Goal: Task Accomplishment & Management: Complete application form

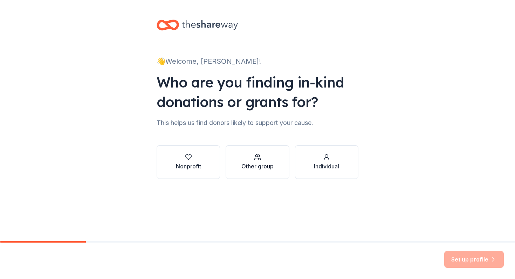
click at [255, 162] on div "Other group" at bounding box center [257, 166] width 32 height 8
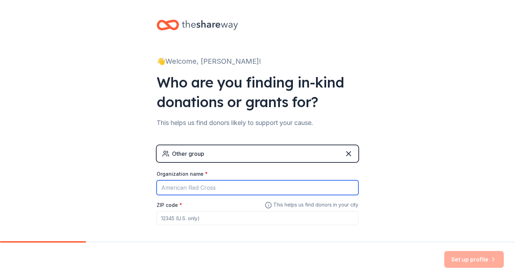
click at [231, 184] on input "Organization name *" at bounding box center [258, 187] width 202 height 15
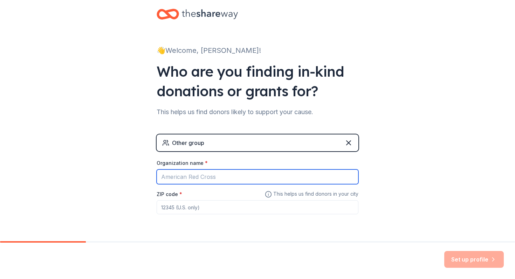
scroll to position [32, 0]
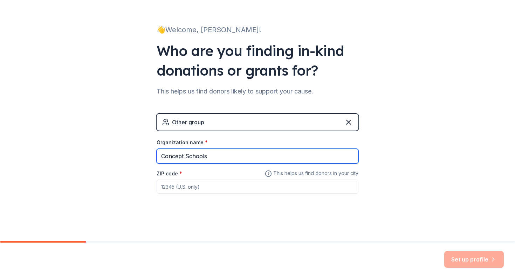
type input "Concept Schools"
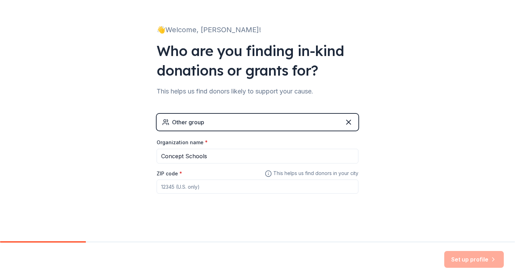
click at [205, 190] on input "ZIP code *" at bounding box center [258, 187] width 202 height 14
type input "60657"
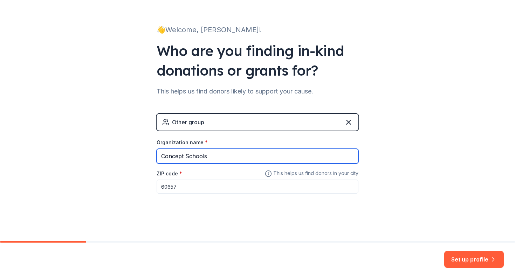
click at [225, 155] on input "Concept Schools" at bounding box center [258, 156] width 202 height 15
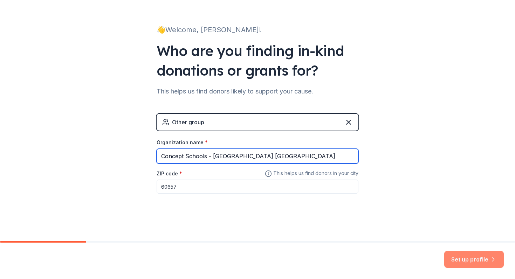
type input "Concept Schools - [GEOGRAPHIC_DATA] [GEOGRAPHIC_DATA]"
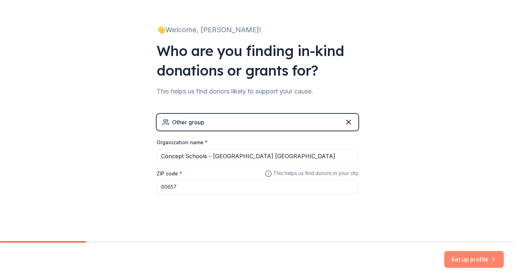
click at [479, 262] on button "Set up profile" at bounding box center [474, 259] width 60 height 17
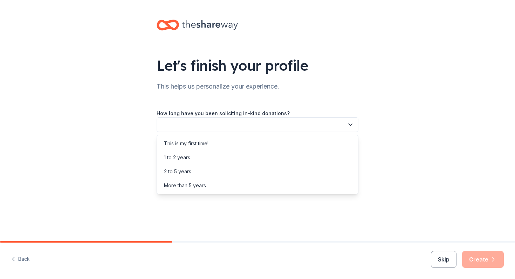
click at [270, 122] on button "button" at bounding box center [258, 124] width 202 height 15
click at [236, 139] on div "This is my first time!" at bounding box center [257, 144] width 198 height 14
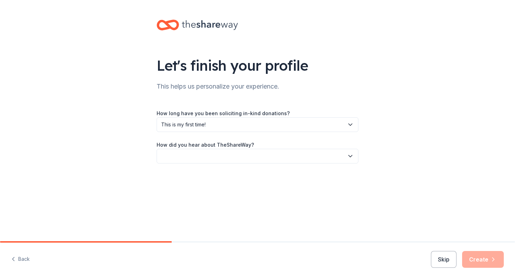
click at [235, 156] on button "button" at bounding box center [258, 156] width 202 height 15
click at [217, 177] on div "Friend or colleague" at bounding box center [257, 175] width 198 height 14
click at [496, 260] on icon "button" at bounding box center [493, 259] width 7 height 7
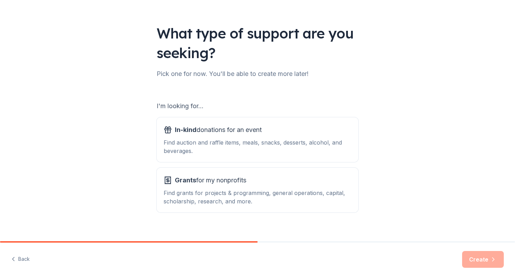
scroll to position [33, 0]
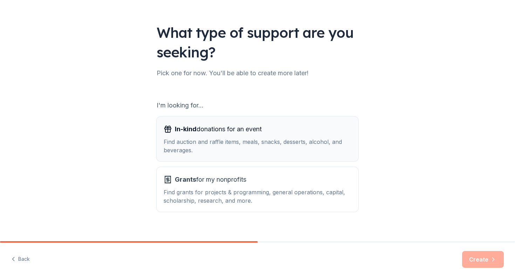
click at [247, 149] on div "Find auction and raffle items, meals, snacks, desserts, alcohol, and beverages." at bounding box center [258, 146] width 188 height 17
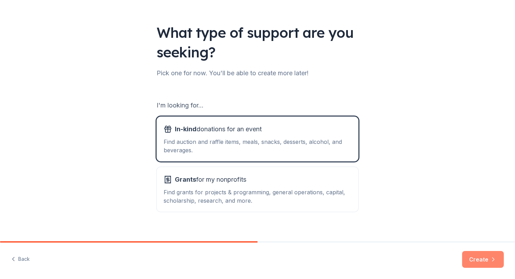
click at [490, 260] on icon "button" at bounding box center [493, 259] width 7 height 7
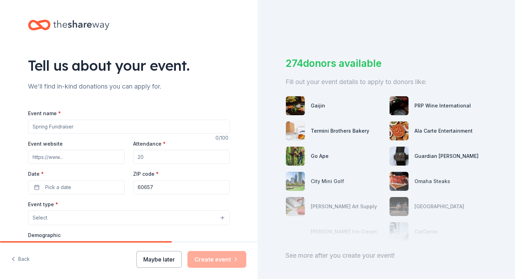
click at [163, 259] on button "Maybe later" at bounding box center [159, 259] width 46 height 17
click at [173, 255] on button "Maybe later" at bounding box center [159, 259] width 46 height 17
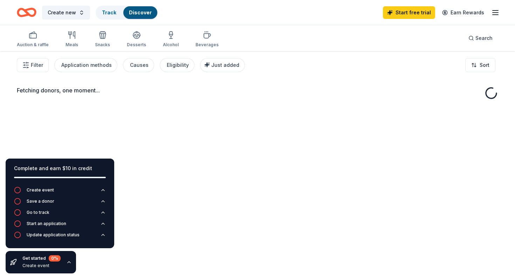
click at [72, 116] on div "Fetching donors, one moment..." at bounding box center [257, 190] width 515 height 279
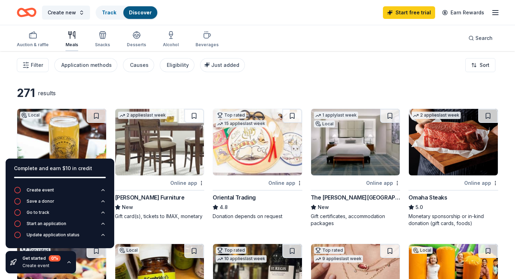
click at [73, 34] on icon "button" at bounding box center [72, 35] width 8 height 8
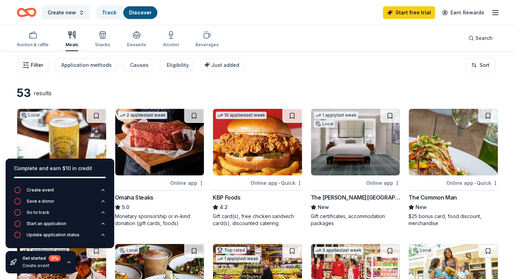
click at [38, 66] on span "Filter" at bounding box center [37, 65] width 12 height 8
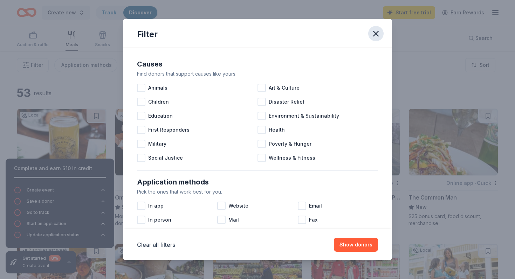
click at [378, 35] on icon "button" at bounding box center [376, 34] width 10 height 10
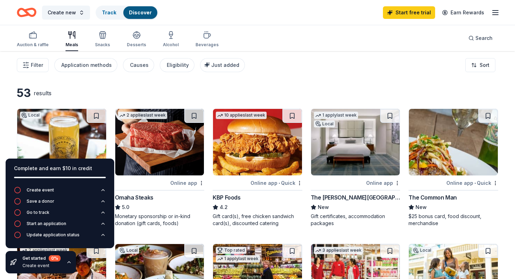
click at [118, 44] on div "Auction & raffle Meals Snacks Desserts Alcohol Beverages" at bounding box center [118, 39] width 202 height 23
click at [108, 41] on div "Snacks" at bounding box center [102, 39] width 15 height 17
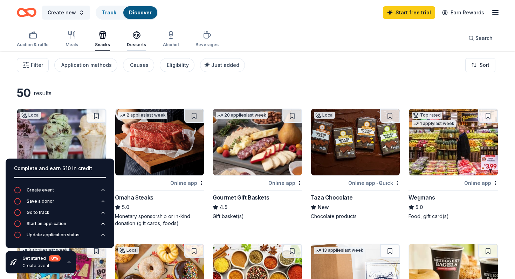
click at [128, 43] on div "Desserts" at bounding box center [136, 45] width 19 height 6
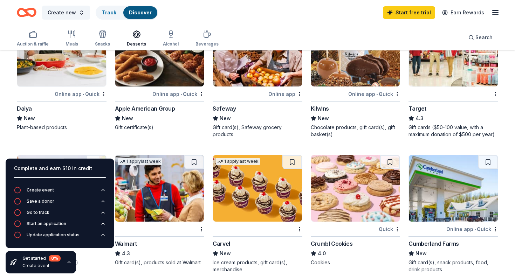
scroll to position [362, 0]
